Goal: Task Accomplishment & Management: Use online tool/utility

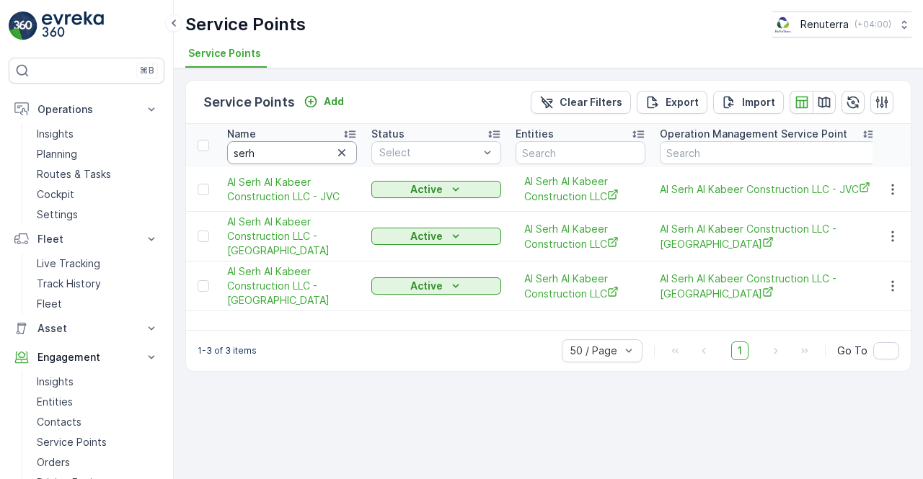
scroll to position [211, 0]
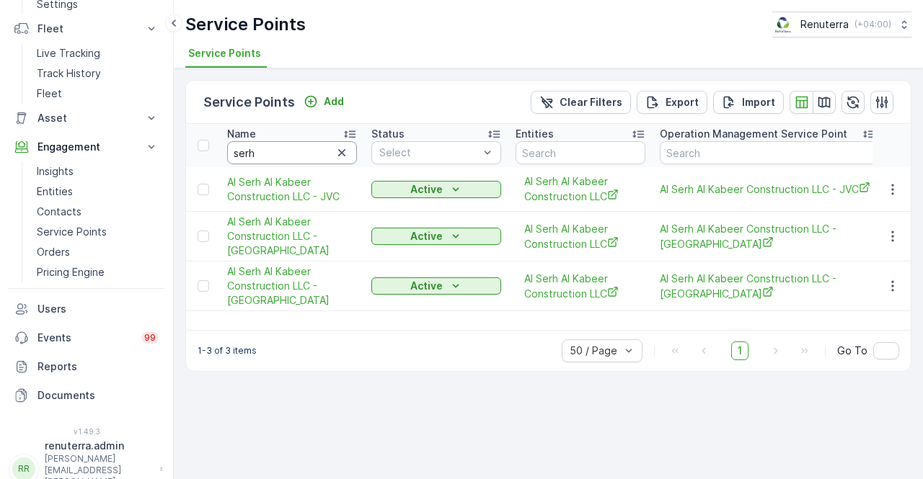
drag, startPoint x: 0, startPoint y: 0, endPoint x: 265, endPoint y: 143, distance: 301.3
click at [265, 143] on input "serh" at bounding box center [292, 152] width 130 height 23
type input "s"
type input "deco"
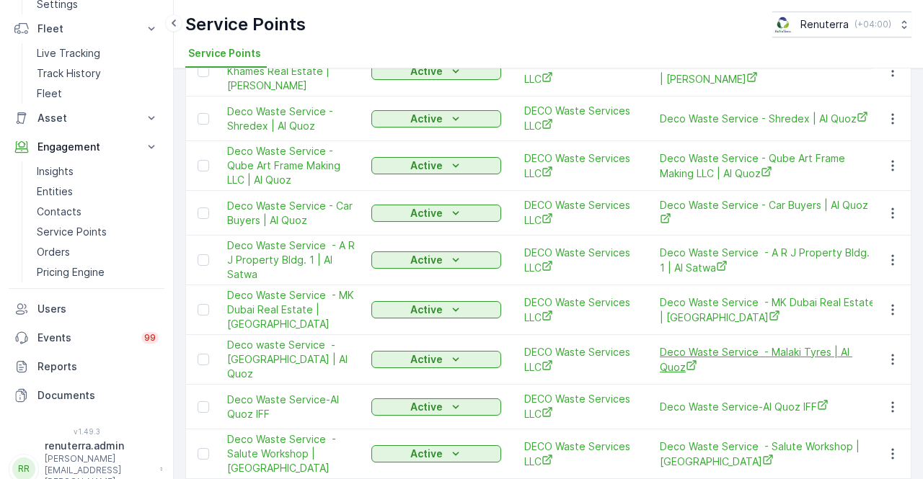
scroll to position [744, 0]
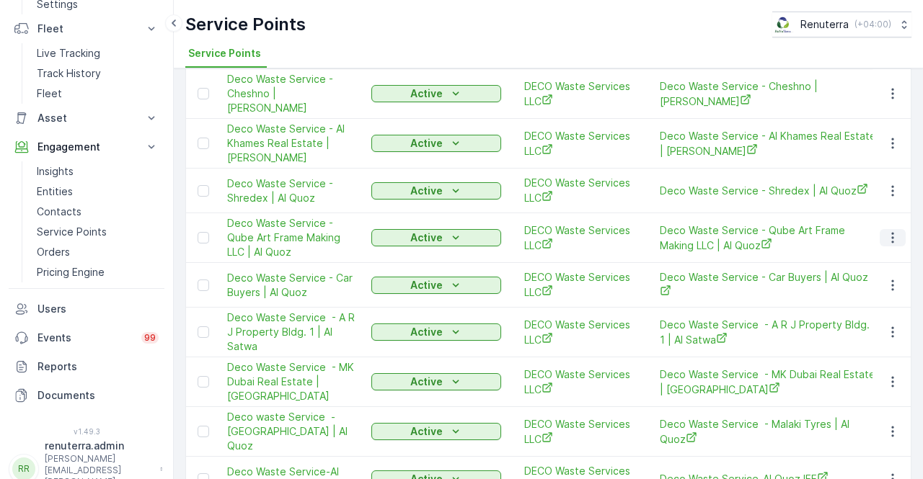
click at [886, 231] on icon "button" at bounding box center [892, 238] width 14 height 14
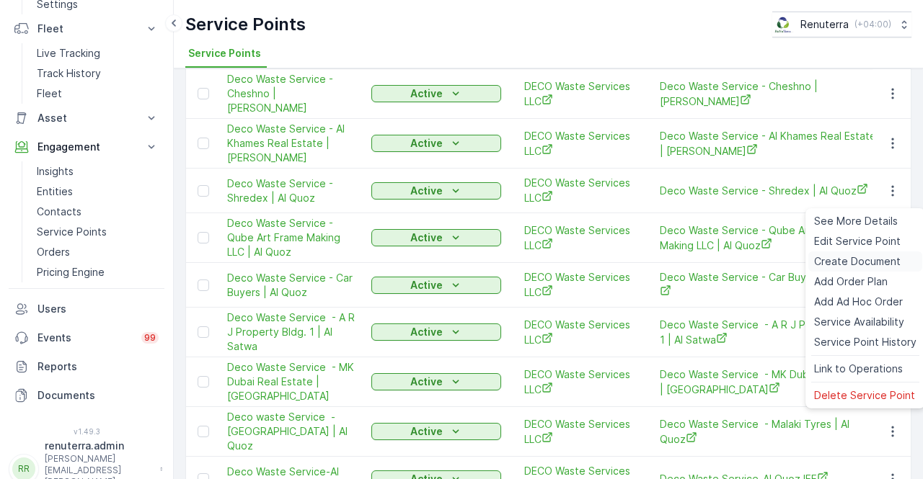
click at [842, 260] on span "Create Document" at bounding box center [857, 261] width 87 height 14
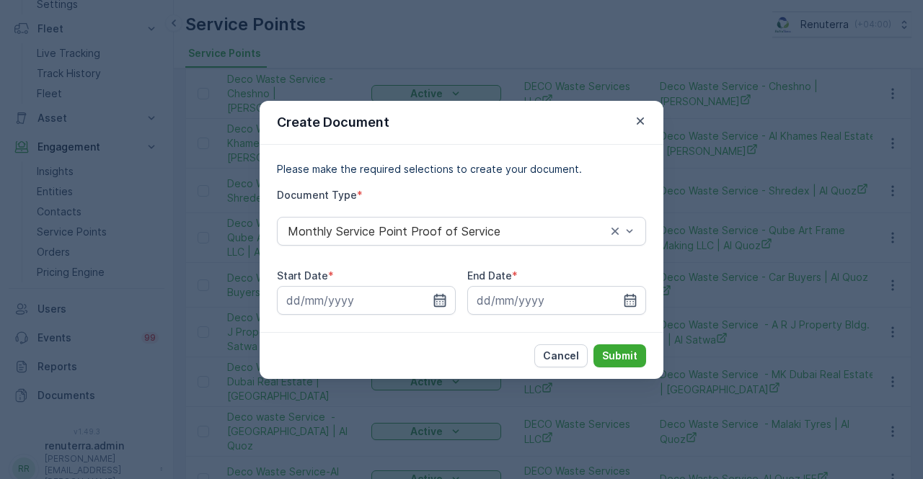
click at [441, 299] on icon "button" at bounding box center [440, 299] width 12 height 13
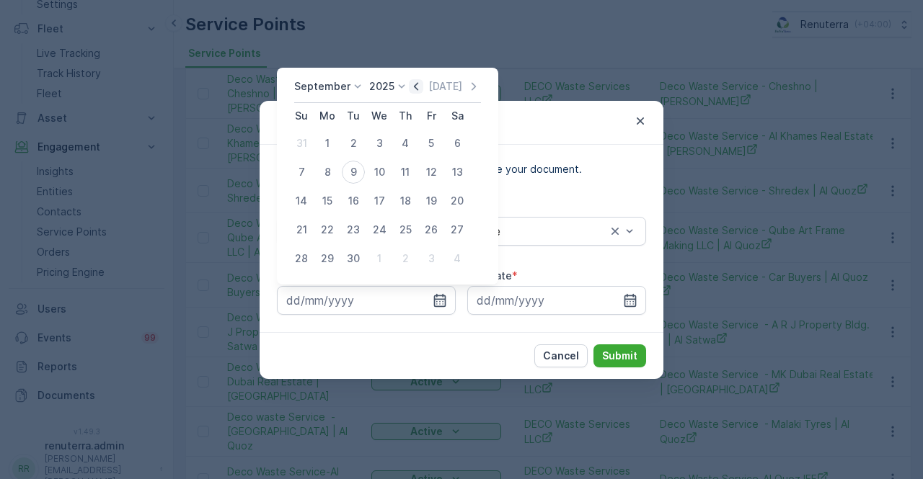
click at [420, 84] on icon "button" at bounding box center [416, 86] width 14 height 14
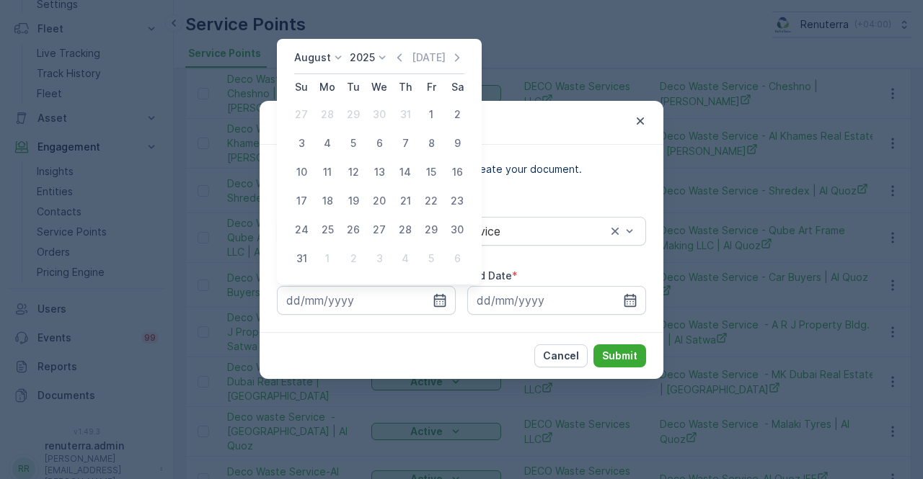
click at [432, 115] on div "1" at bounding box center [431, 114] width 23 height 23
type input "01.08.2025"
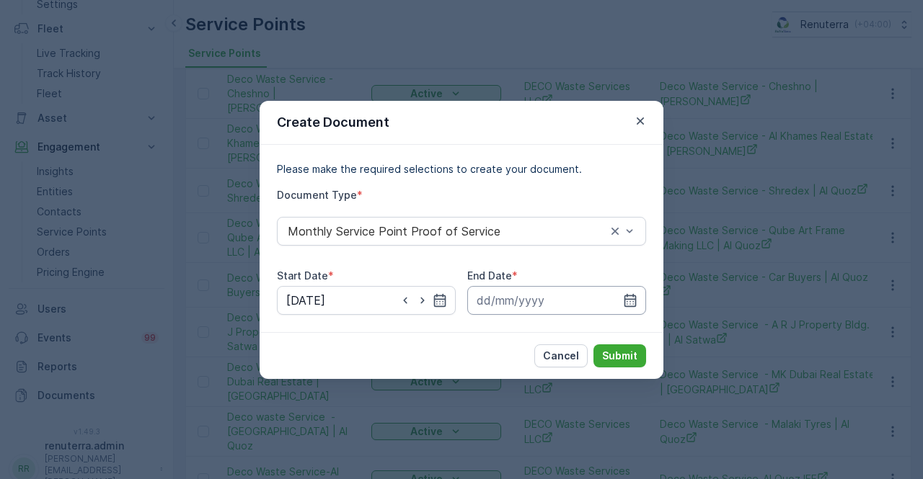
drag, startPoint x: 632, startPoint y: 307, endPoint x: 629, endPoint y: 290, distance: 17.7
click at [633, 305] on icon "button" at bounding box center [630, 300] width 14 height 14
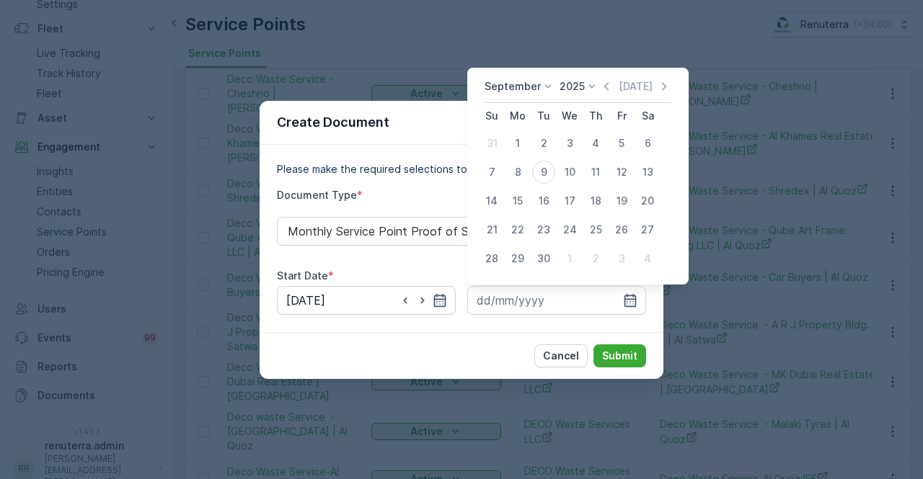
click at [601, 85] on icon "button" at bounding box center [606, 86] width 14 height 14
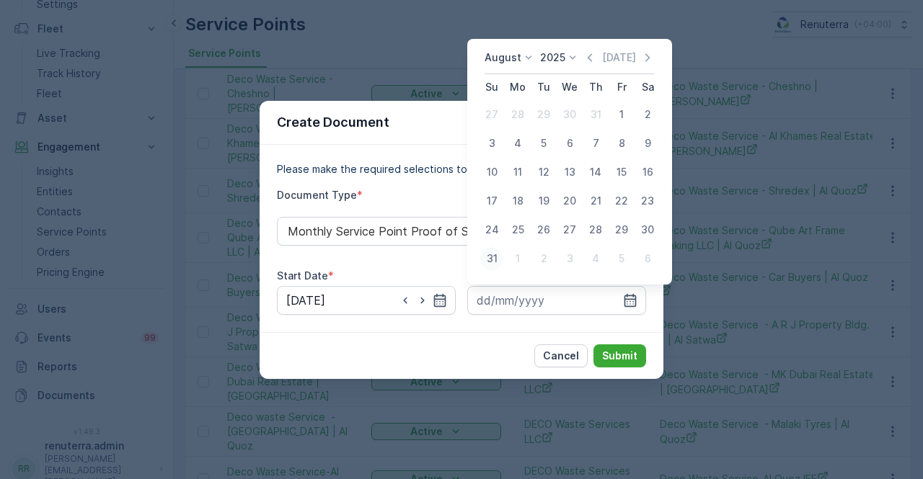
click at [492, 259] on div "31" at bounding box center [491, 258] width 23 height 23
type input "31.08.2025"
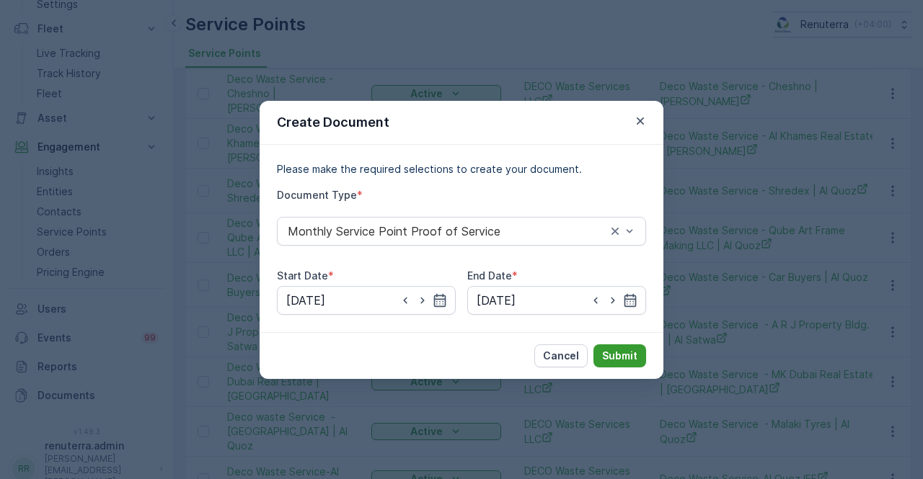
click at [624, 362] on p "Submit" at bounding box center [619, 356] width 35 height 14
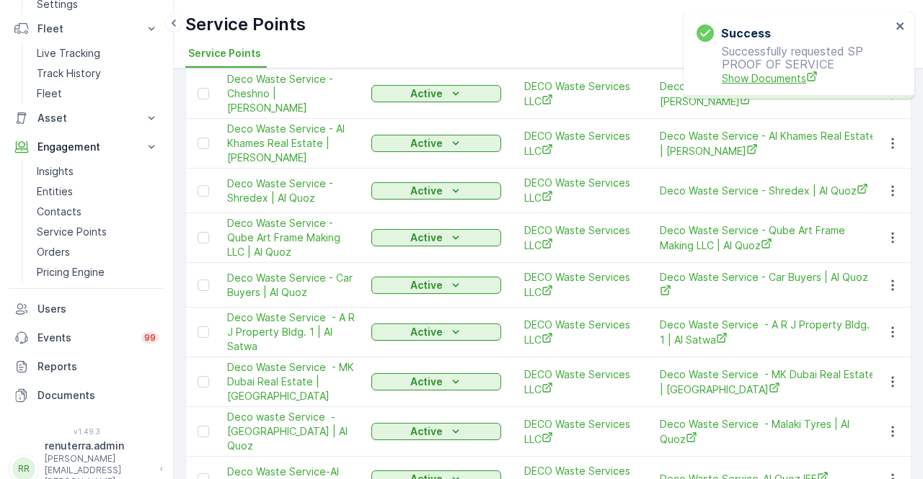
click at [775, 79] on span "Show Documents" at bounding box center [806, 78] width 169 height 15
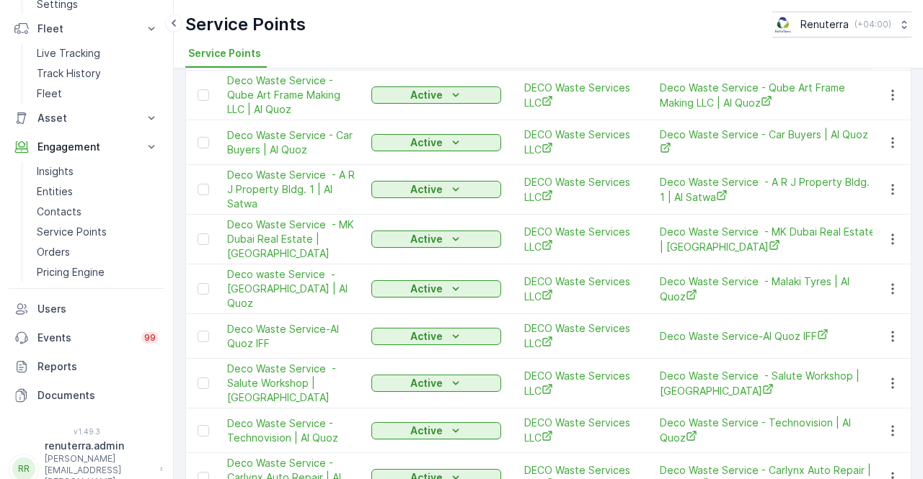
scroll to position [865, 0]
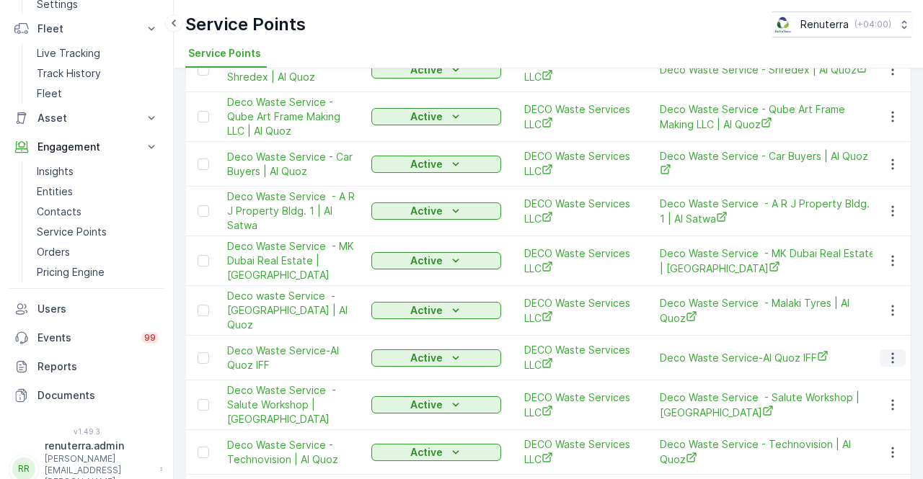
click at [885, 351] on icon "button" at bounding box center [892, 358] width 14 height 14
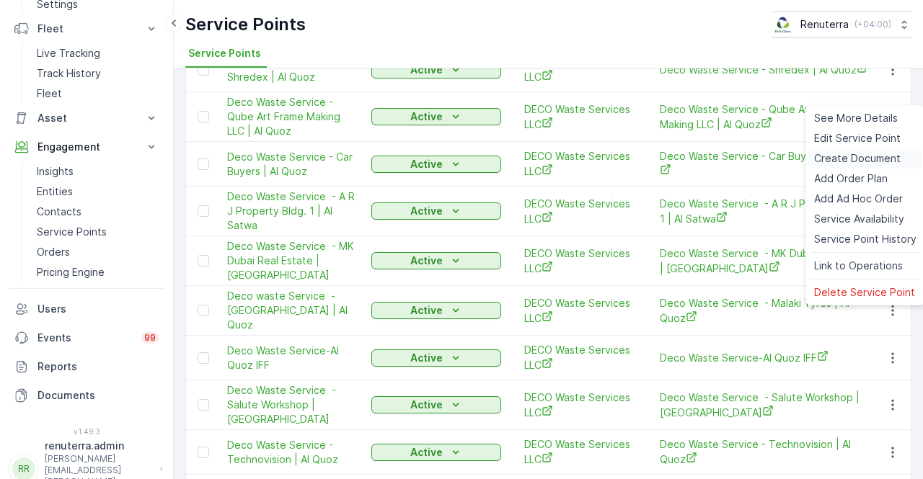
click at [823, 154] on span "Create Document" at bounding box center [857, 158] width 87 height 14
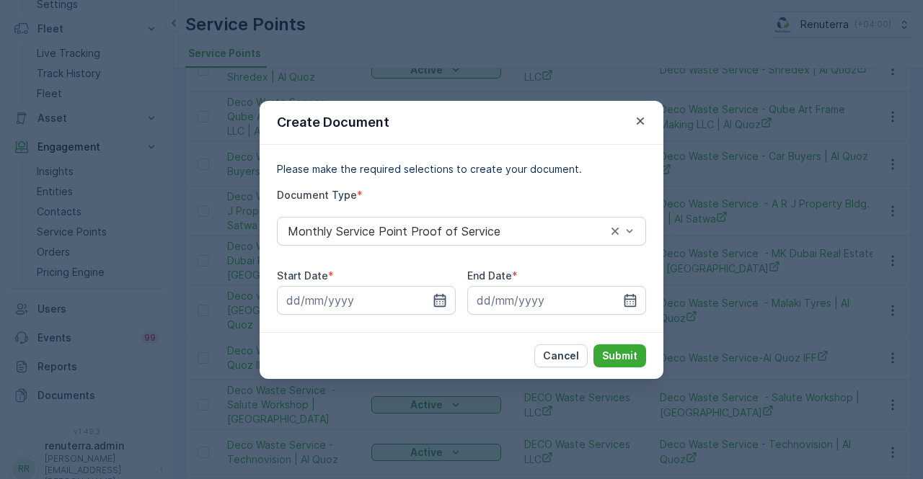
click at [443, 298] on icon "button" at bounding box center [440, 299] width 12 height 13
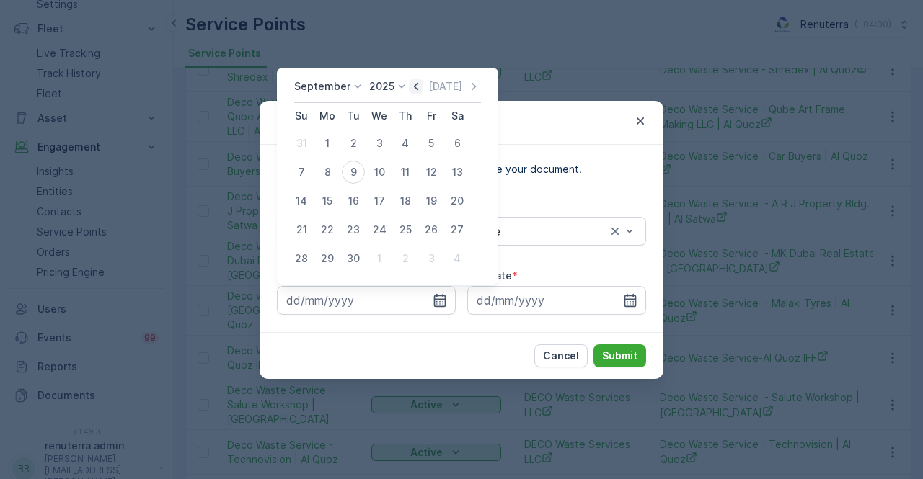
click at [415, 80] on icon "button" at bounding box center [416, 86] width 14 height 14
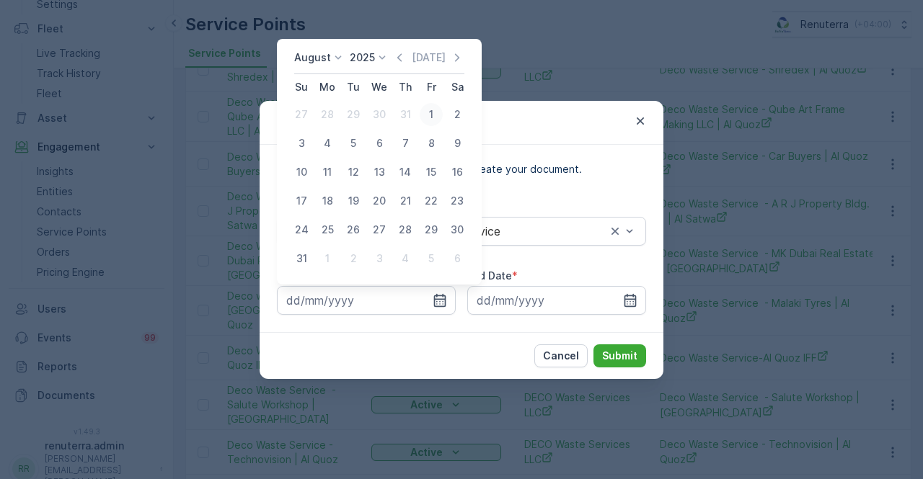
click at [428, 112] on div "1" at bounding box center [431, 114] width 23 height 23
type input "01.08.2025"
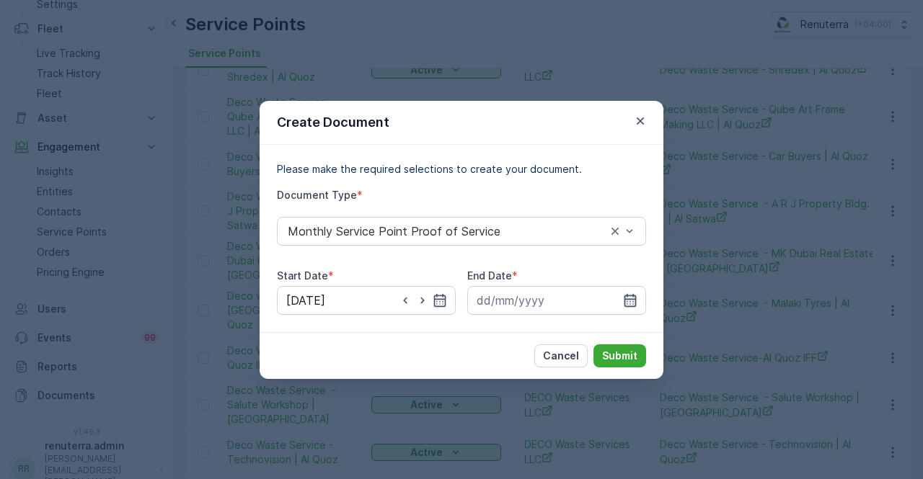
click at [624, 296] on icon "button" at bounding box center [630, 300] width 14 height 14
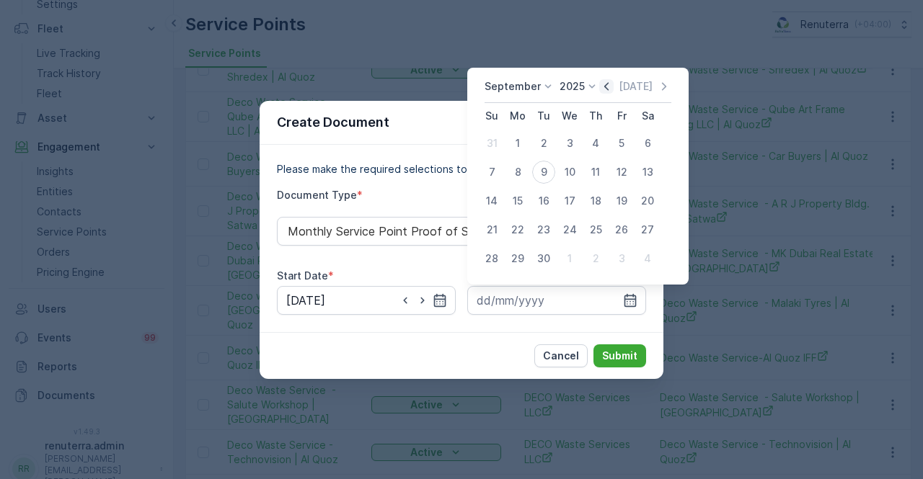
click at [606, 87] on icon "button" at bounding box center [606, 86] width 14 height 14
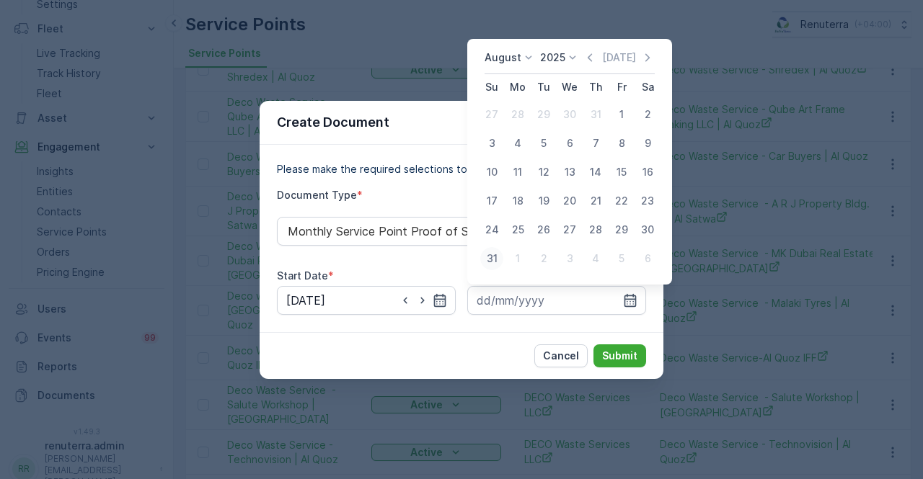
click at [492, 253] on div "31" at bounding box center [491, 258] width 23 height 23
type input "31.08.2025"
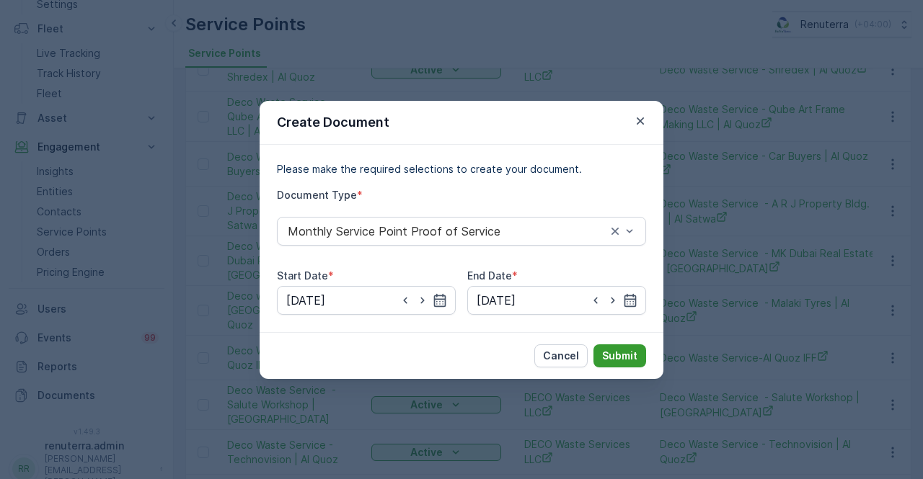
click at [608, 353] on p "Submit" at bounding box center [619, 356] width 35 height 14
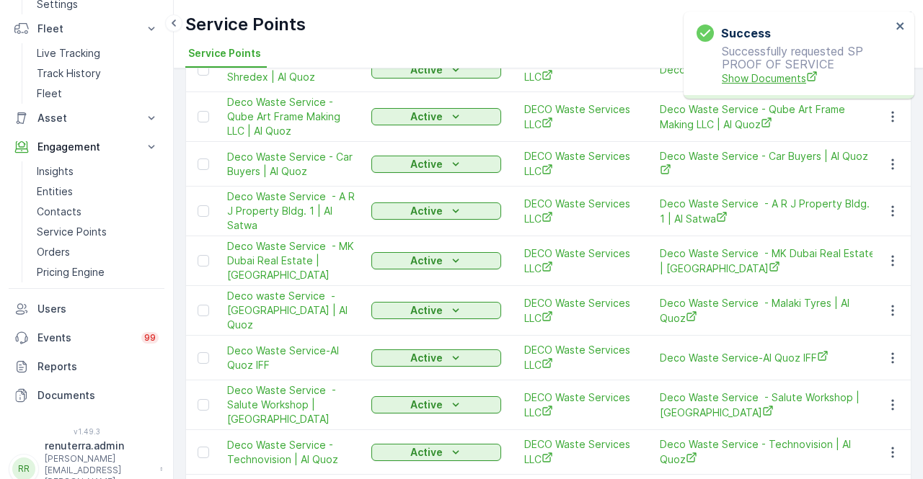
click at [783, 73] on span "Show Documents" at bounding box center [806, 78] width 169 height 15
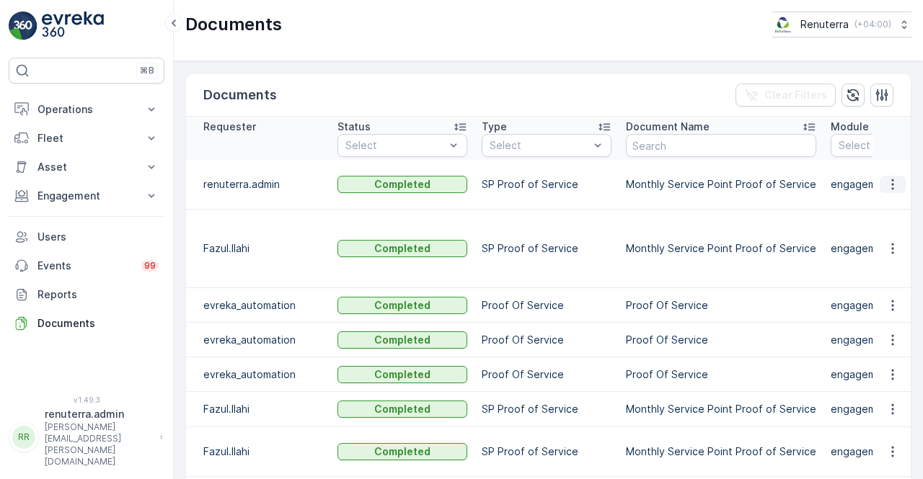
click at [890, 182] on icon "button" at bounding box center [892, 184] width 14 height 14
click at [878, 203] on span "See Details" at bounding box center [889, 205] width 56 height 14
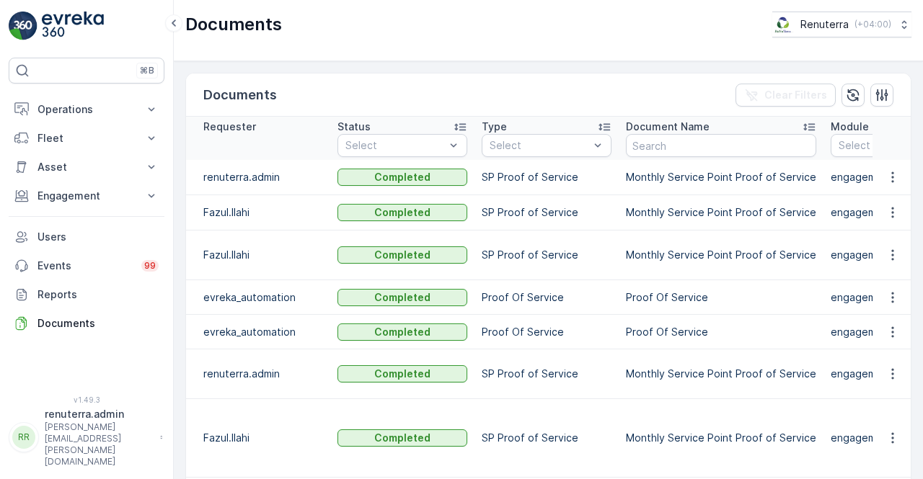
click at [892, 176] on icon "button" at bounding box center [892, 177] width 14 height 14
click at [888, 194] on span "See Details" at bounding box center [889, 197] width 56 height 14
